Goal: Use online tool/utility: Utilize a website feature to perform a specific function

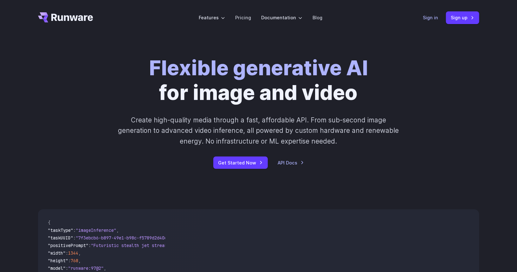
click at [427, 17] on link "Sign in" at bounding box center [430, 17] width 15 height 7
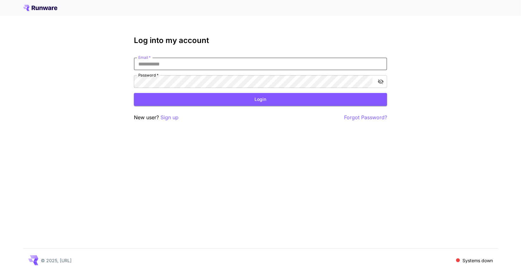
click at [238, 60] on input "Email   *" at bounding box center [260, 64] width 253 height 13
type input "**********"
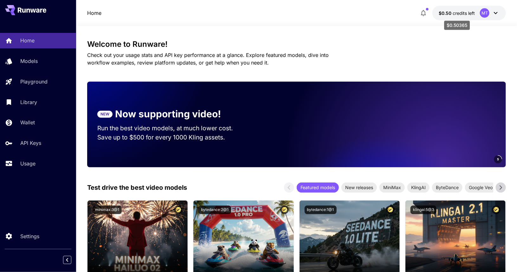
click at [461, 14] on span "credits left" at bounding box center [463, 12] width 22 height 5
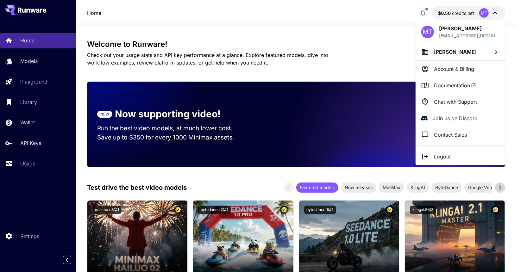
click at [440, 10] on div at bounding box center [260, 136] width 521 height 272
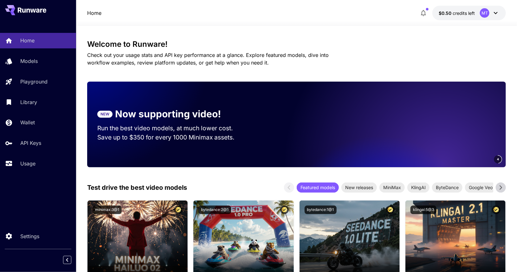
click at [452, 13] on span "$0.50" at bounding box center [445, 12] width 14 height 5
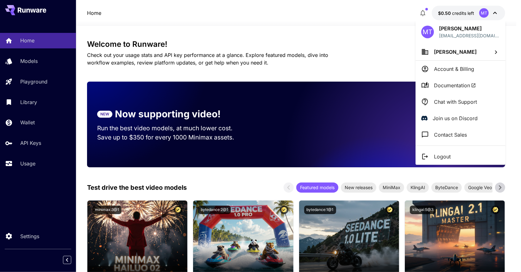
click at [452, 13] on div at bounding box center [260, 136] width 521 height 272
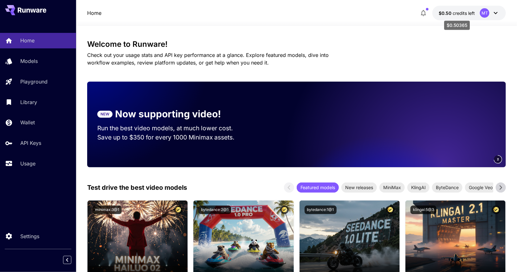
click at [462, 10] on span "credits left" at bounding box center [463, 12] width 22 height 5
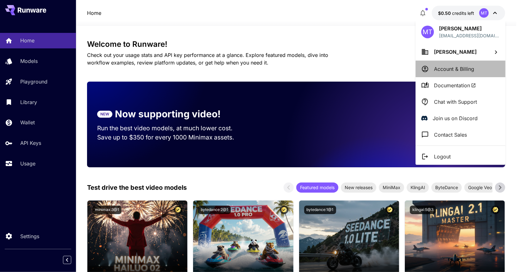
click at [453, 65] on p "Account & Billing" at bounding box center [454, 69] width 40 height 8
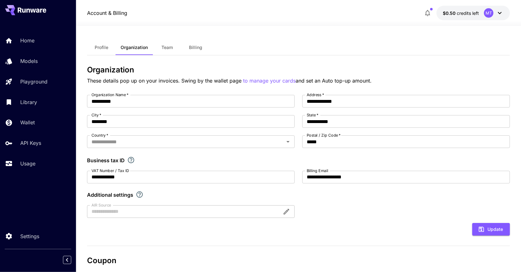
type input "******"
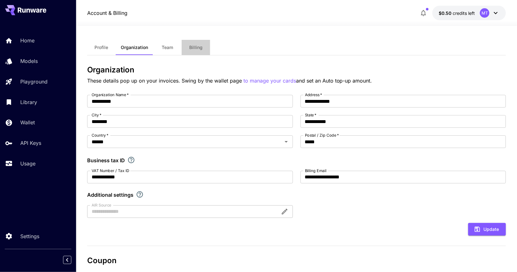
click at [202, 47] on button "Billing" at bounding box center [195, 47] width 29 height 15
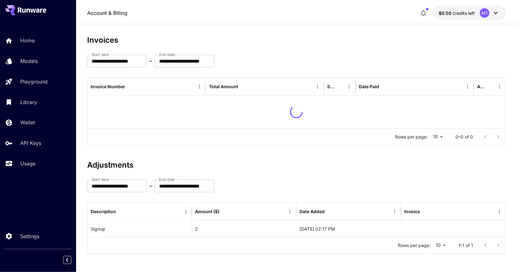
scroll to position [13, 0]
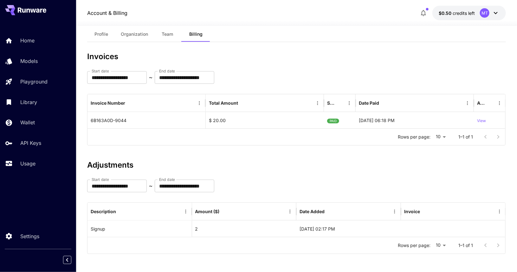
click at [98, 38] on button "Profile" at bounding box center [101, 34] width 29 height 15
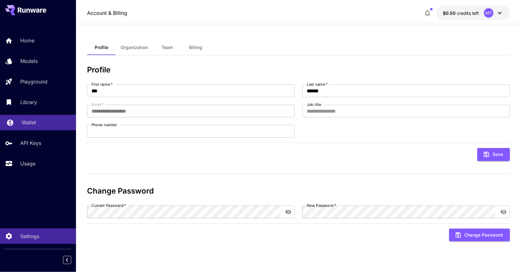
click at [35, 125] on p "Wallet" at bounding box center [29, 123] width 15 height 8
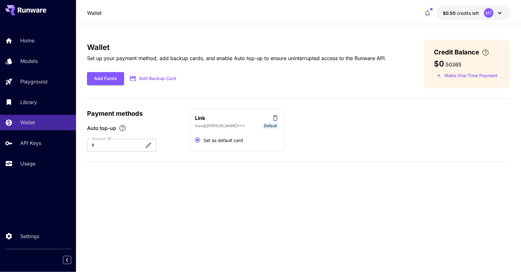
click at [112, 143] on div at bounding box center [113, 145] width 52 height 13
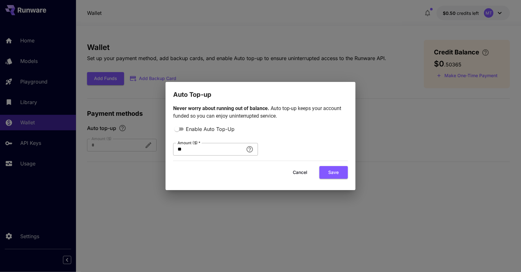
click at [204, 152] on input "**" at bounding box center [208, 149] width 70 height 13
type input "**"
click at [344, 169] on button "Save" at bounding box center [334, 172] width 29 height 13
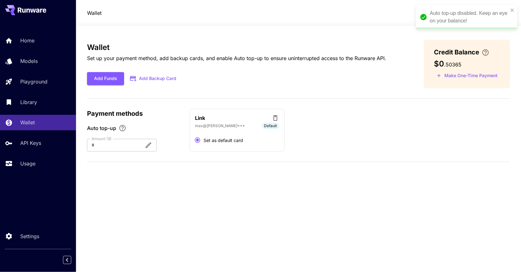
click at [510, 11] on div "Auto top-up disabled. Keep an eye on your balance!" at bounding box center [465, 17] width 92 height 19
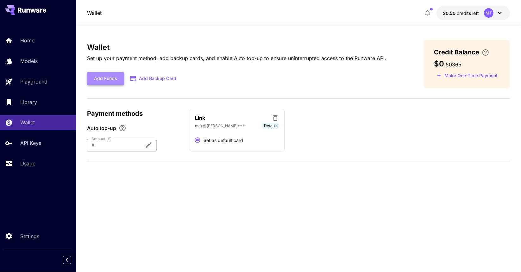
click at [107, 84] on button "Add Funds" at bounding box center [105, 78] width 37 height 13
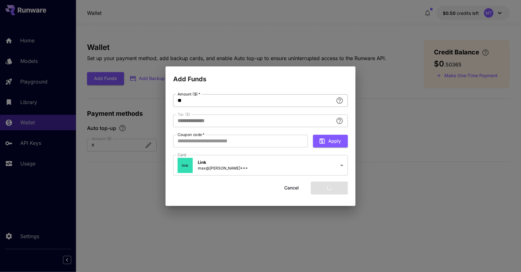
type input "****"
click at [197, 101] on input "**" at bounding box center [253, 100] width 160 height 13
type input "**"
type input "****"
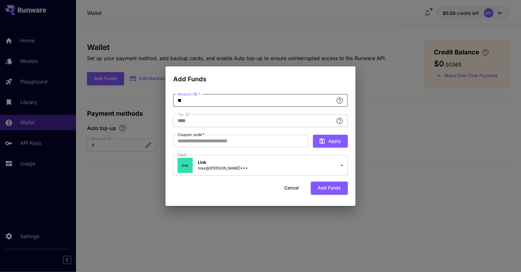
type input "**"
click at [234, 81] on h2 "Add Funds" at bounding box center [261, 76] width 190 height 18
click at [325, 189] on button "Add funds" at bounding box center [329, 188] width 37 height 13
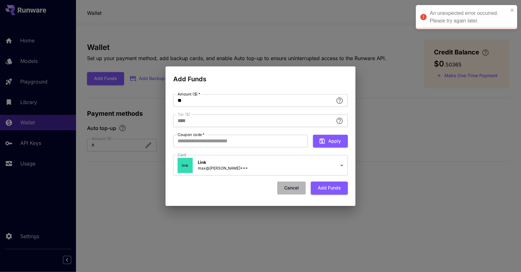
click at [300, 187] on button "Cancel" at bounding box center [291, 188] width 29 height 13
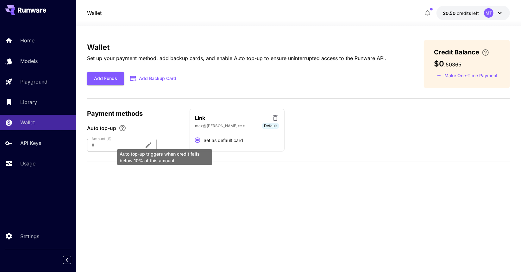
click at [164, 147] on div "Auto top-up triggers when credit falls below 10% of this amount." at bounding box center [165, 155] width 96 height 21
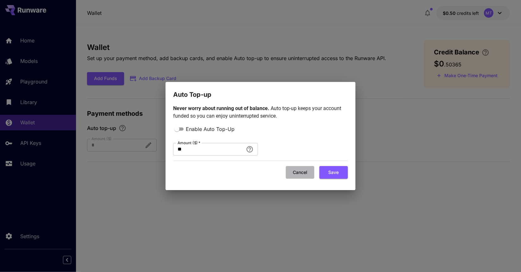
click at [303, 176] on button "Cancel" at bounding box center [300, 172] width 29 height 13
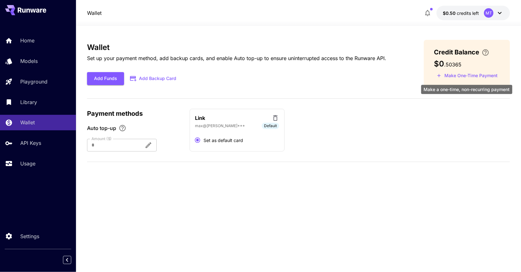
click at [456, 75] on button "Make One-Time Payment" at bounding box center [467, 76] width 67 height 10
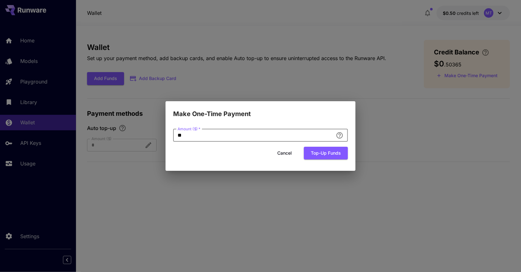
click at [266, 132] on input "**" at bounding box center [253, 135] width 160 height 13
type input "**"
click at [319, 156] on button "Top-up funds" at bounding box center [326, 153] width 44 height 13
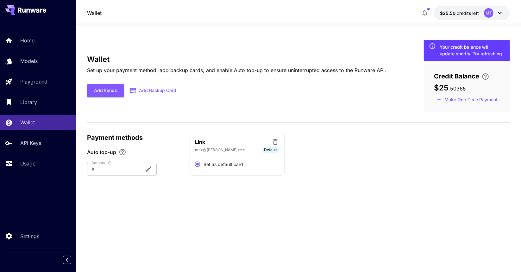
click at [300, 90] on div "Add Funds Add Backup Card" at bounding box center [236, 90] width 299 height 13
click at [25, 96] on link "Library" at bounding box center [38, 102] width 76 height 16
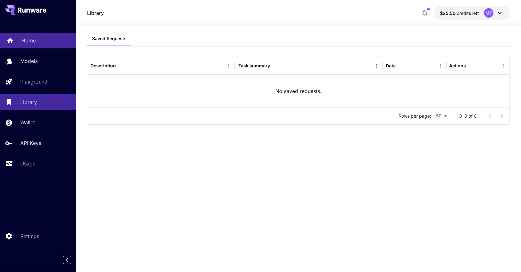
click at [22, 43] on p "Home" at bounding box center [29, 41] width 14 height 8
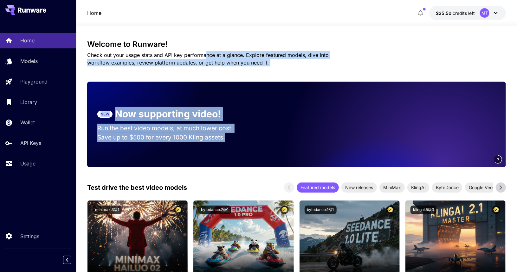
drag, startPoint x: 205, startPoint y: 54, endPoint x: 302, endPoint y: 198, distance: 173.9
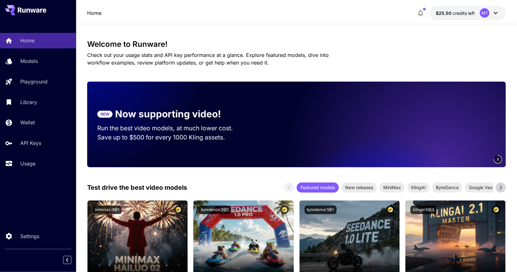
click at [261, 44] on h3 "Welcome to Runware!" at bounding box center [296, 44] width 418 height 9
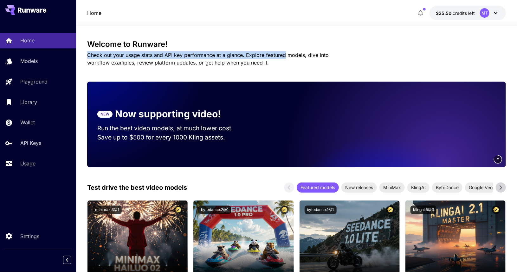
drag, startPoint x: 261, startPoint y: 44, endPoint x: 275, endPoint y: 61, distance: 21.8
click at [275, 61] on div "Welcome to Runware! Check out your usage stats and API key performance at a gla…" at bounding box center [296, 53] width 418 height 27
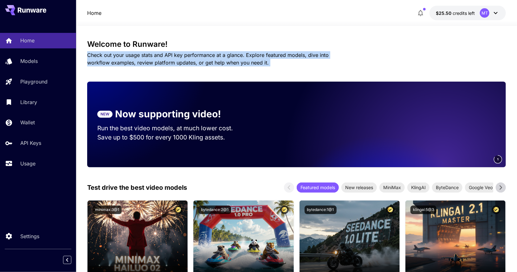
click at [275, 61] on p "Check out your usage stats and API key performance at a glance. Explore feature…" at bounding box center [219, 58] width 264 height 15
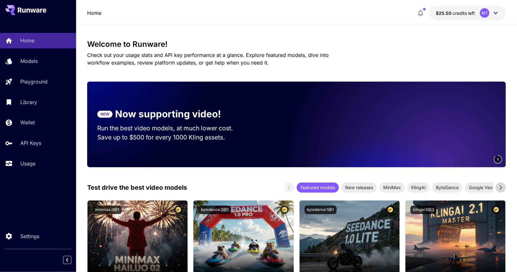
click at [275, 61] on p "Check out your usage stats and API key performance at a glance. Explore feature…" at bounding box center [219, 58] width 264 height 15
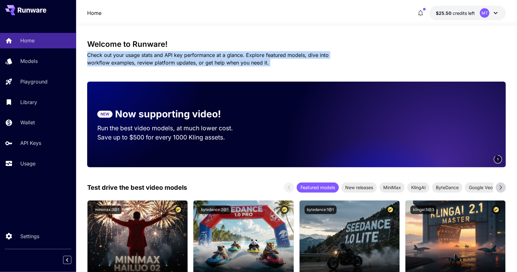
click at [275, 61] on p "Check out your usage stats and API key performance at a glance. Explore feature…" at bounding box center [219, 58] width 264 height 15
click at [118, 61] on span "Check out your usage stats and API key performance at a glance. Explore feature…" at bounding box center [207, 59] width 241 height 14
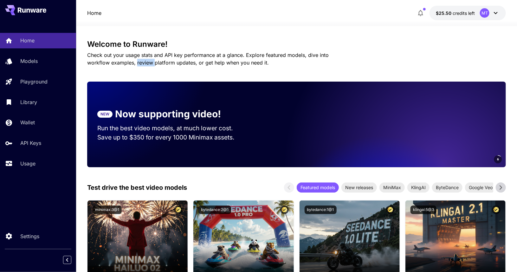
click at [118, 61] on span "Check out your usage stats and API key performance at a glance. Explore feature…" at bounding box center [207, 59] width 241 height 14
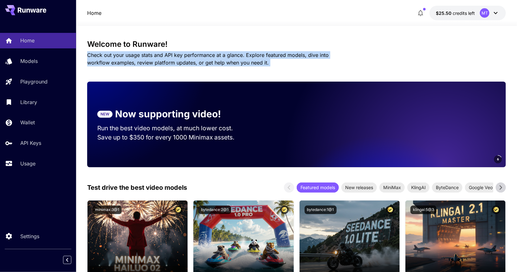
click at [118, 61] on span "Check out your usage stats and API key performance at a glance. Explore feature…" at bounding box center [207, 59] width 241 height 14
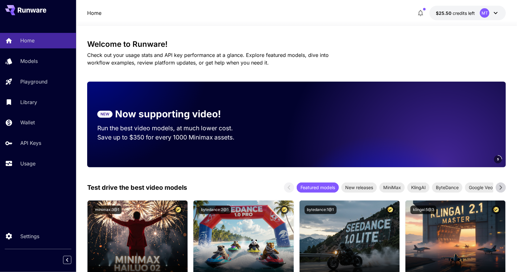
click at [110, 45] on h3 "Welcome to Runware!" at bounding box center [296, 44] width 418 height 9
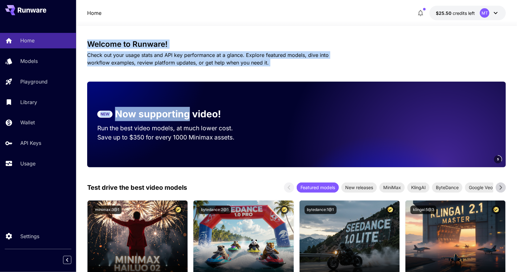
drag, startPoint x: 110, startPoint y: 45, endPoint x: 152, endPoint y: 81, distance: 55.0
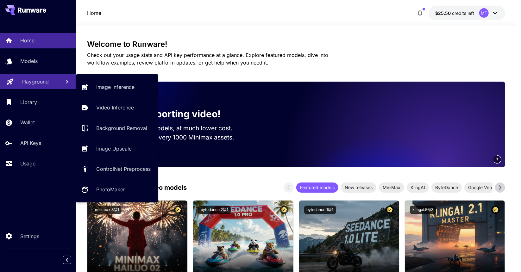
click at [23, 76] on link "Playground" at bounding box center [38, 82] width 76 height 16
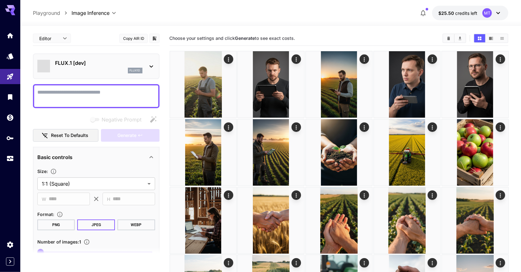
click at [20, 64] on div at bounding box center [10, 136] width 21 height 272
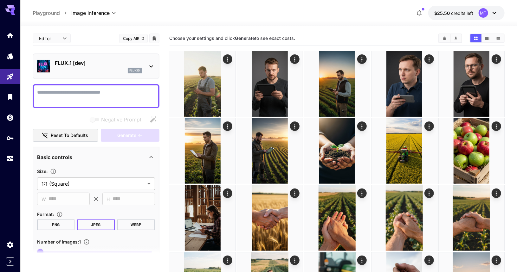
click at [2, 47] on div at bounding box center [10, 97] width 20 height 138
click at [10, 55] on icon "Models" at bounding box center [10, 55] width 7 height 6
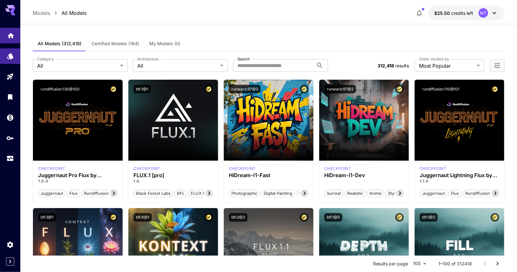
click at [15, 36] on link at bounding box center [10, 36] width 20 height 16
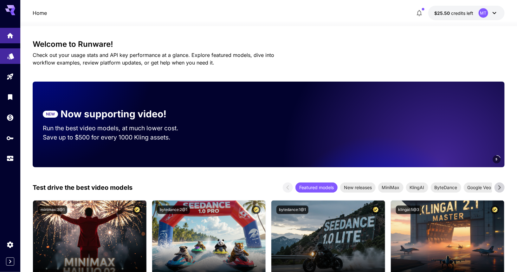
click at [13, 49] on link at bounding box center [10, 56] width 20 height 16
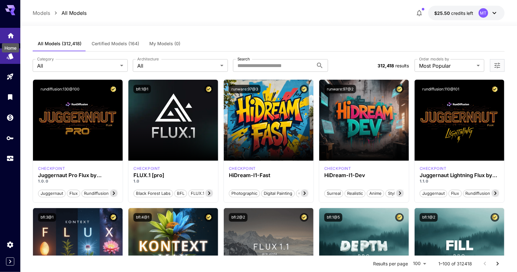
click at [14, 34] on icon "Home" at bounding box center [11, 35] width 8 height 8
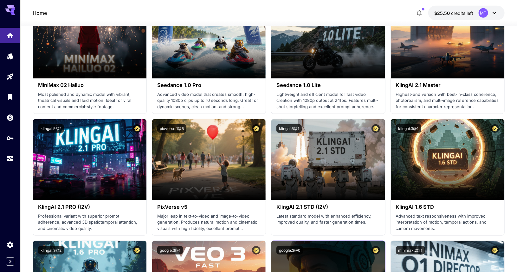
scroll to position [208, 0]
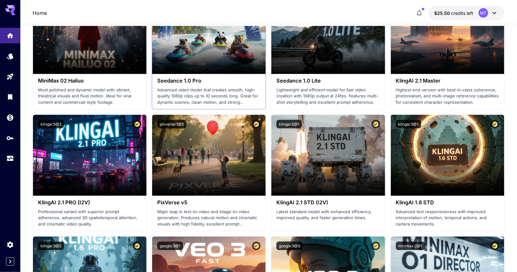
click at [184, 80] on h3 "Seedance 1.0 Pro" at bounding box center [208, 81] width 103 height 6
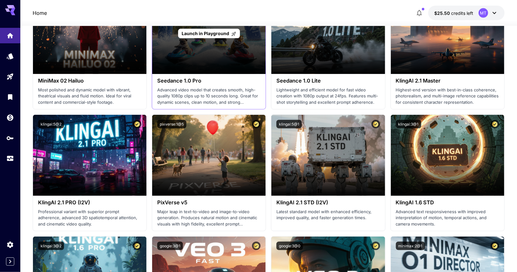
click at [209, 32] on span "Launch in Playground" at bounding box center [205, 33] width 48 height 5
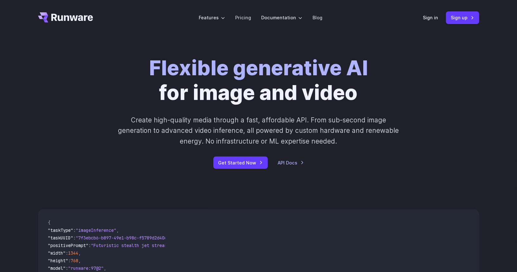
drag, startPoint x: 179, startPoint y: 79, endPoint x: 215, endPoint y: 107, distance: 46.2
click at [215, 107] on div "Flexible generative AI for image and video Create high-quality media through a …" at bounding box center [258, 112] width 353 height 113
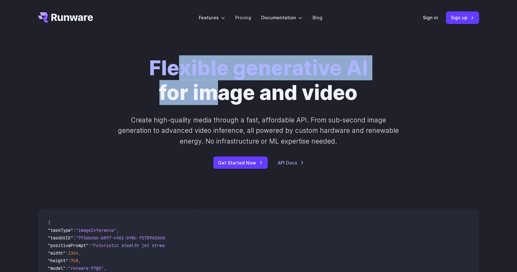
click at [215, 107] on div "Flexible generative AI for image and video Create high-quality media through a …" at bounding box center [258, 112] width 353 height 113
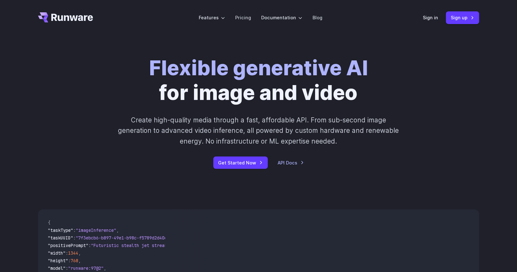
click at [71, 22] on icon "Go to /" at bounding box center [65, 17] width 55 height 10
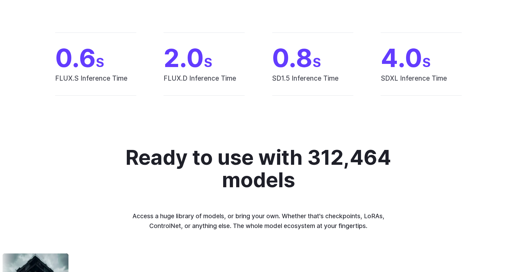
scroll to position [558, 0]
